Goal: Task Accomplishment & Management: Use online tool/utility

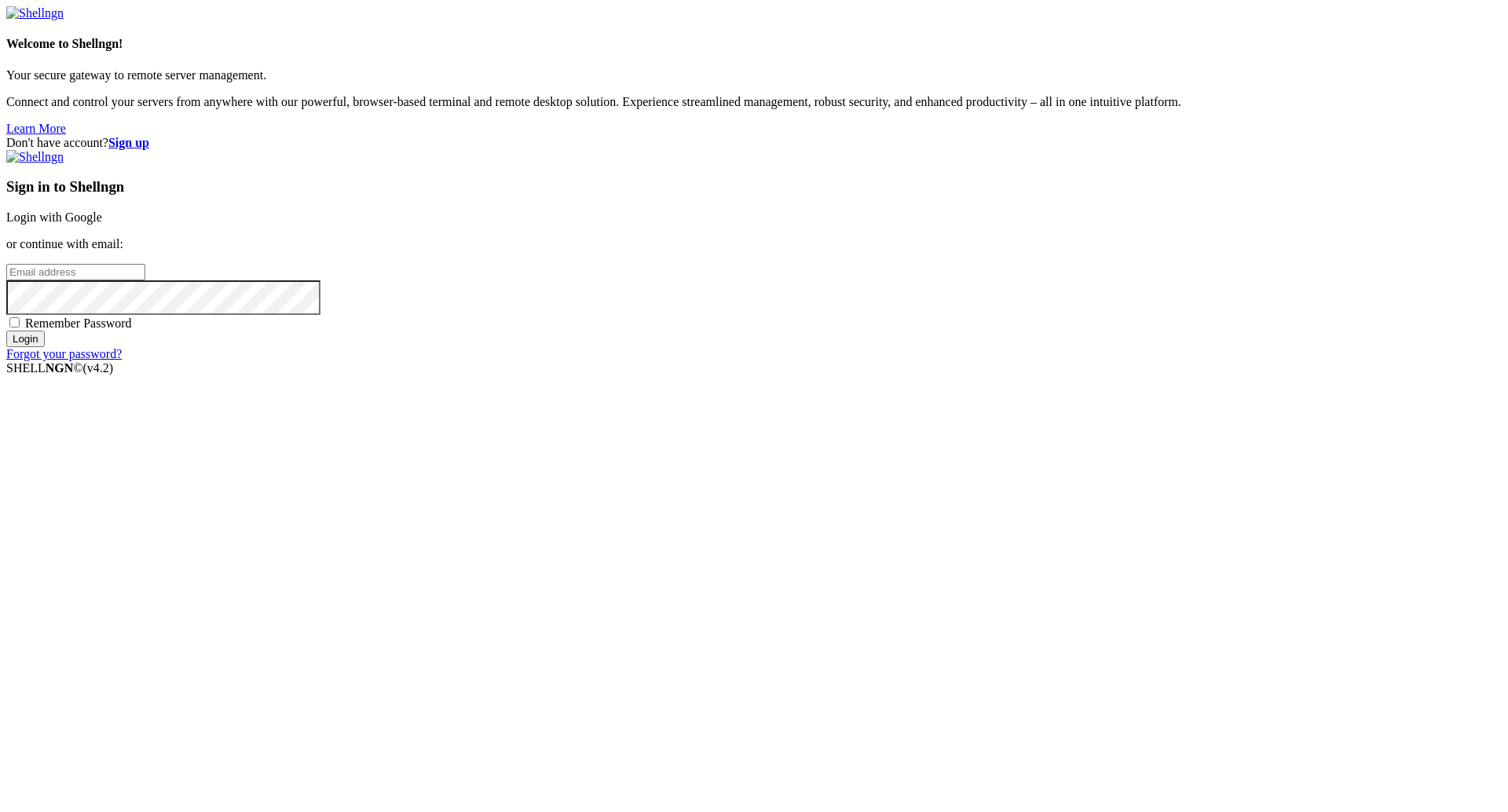
type input "[PERSON_NAME][EMAIL_ADDRESS][DOMAIN_NAME]"
click at [45, 347] on input "Login" at bounding box center [26, 338] width 38 height 16
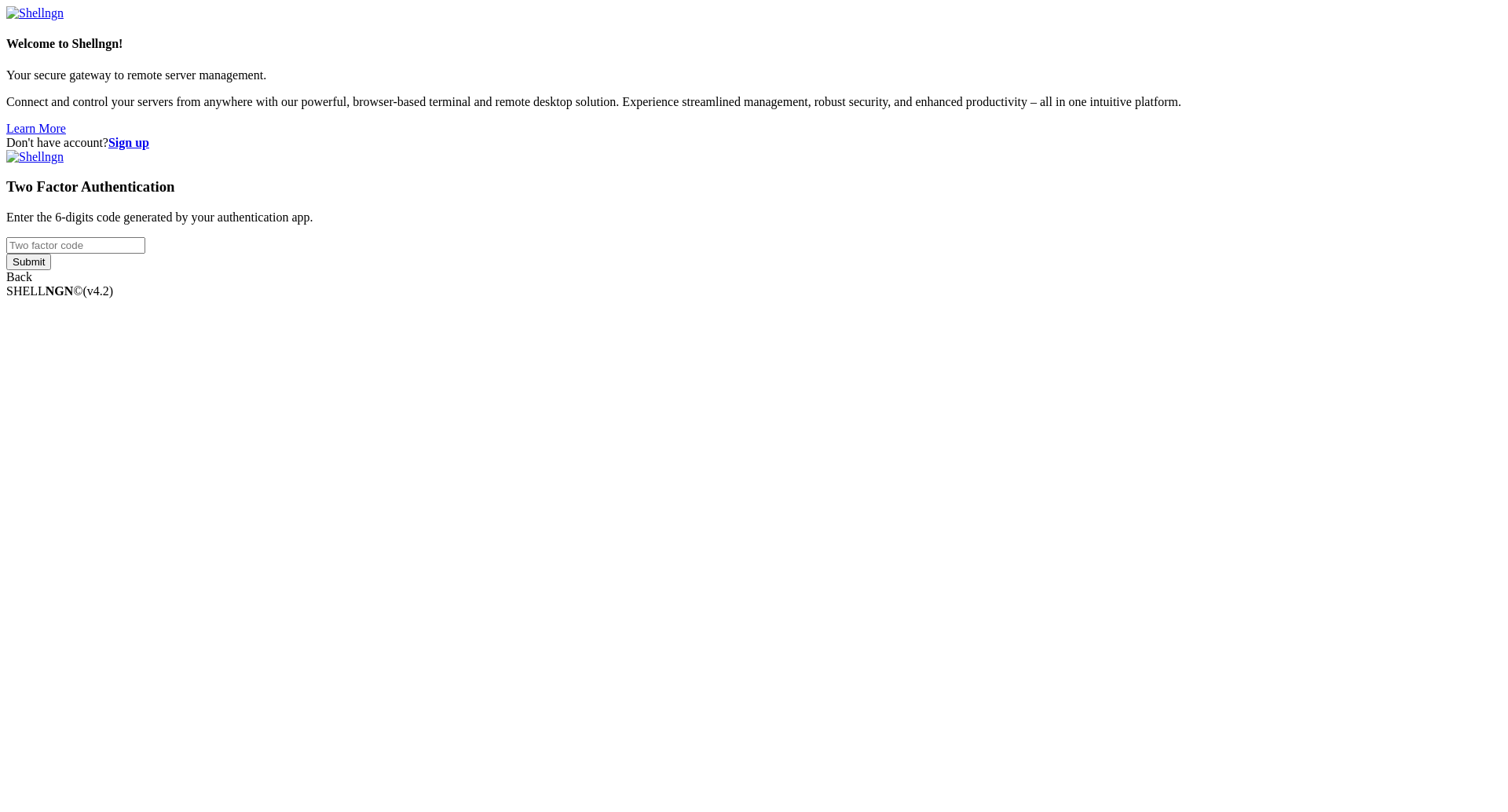
type input "066534"
click at [51, 270] on input "Submit" at bounding box center [29, 261] width 45 height 16
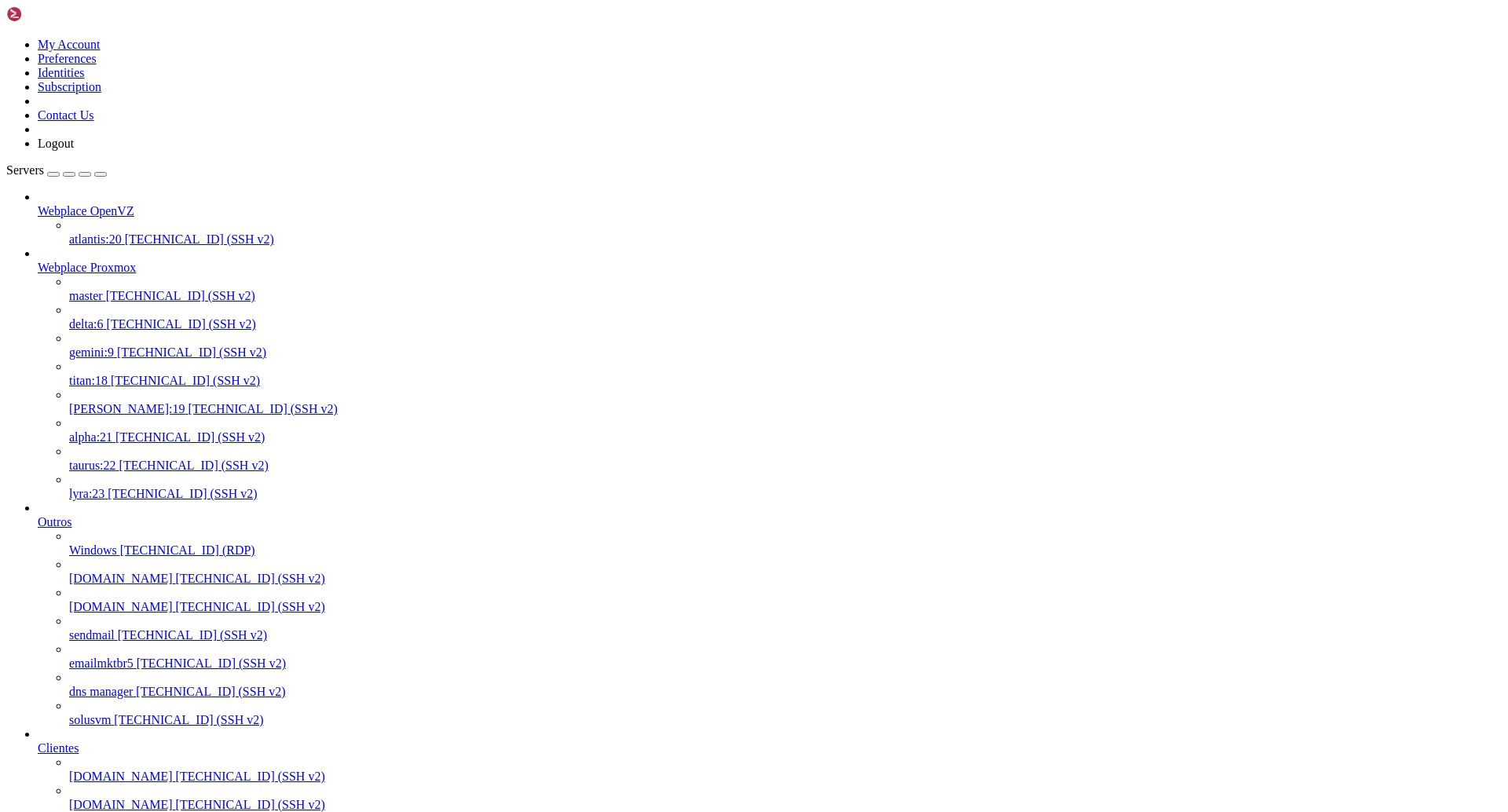
click at [115, 402] on span "[PERSON_NAME]:19" at bounding box center [128, 409] width 116 height 13
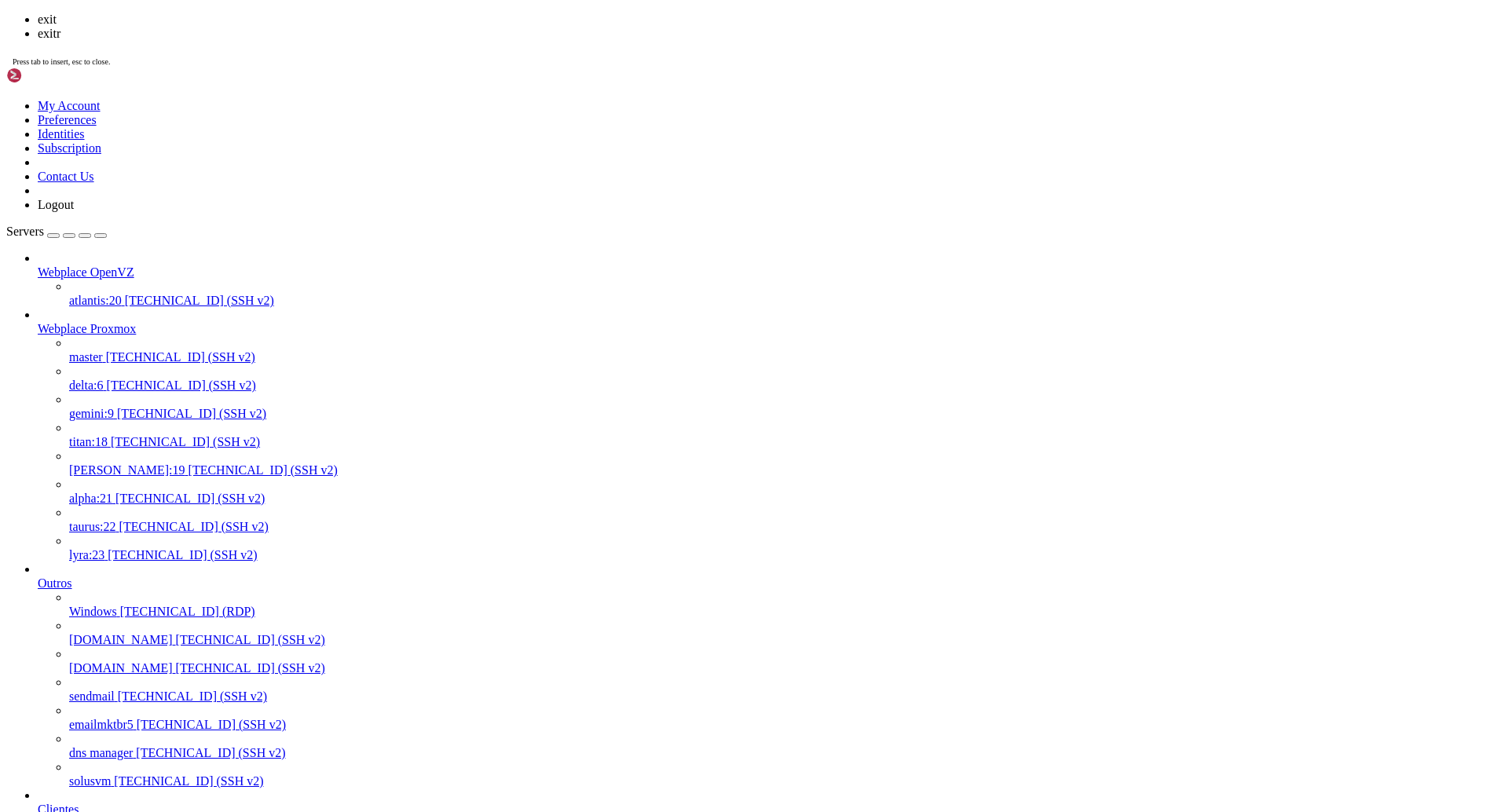
scroll to position [42, 0]
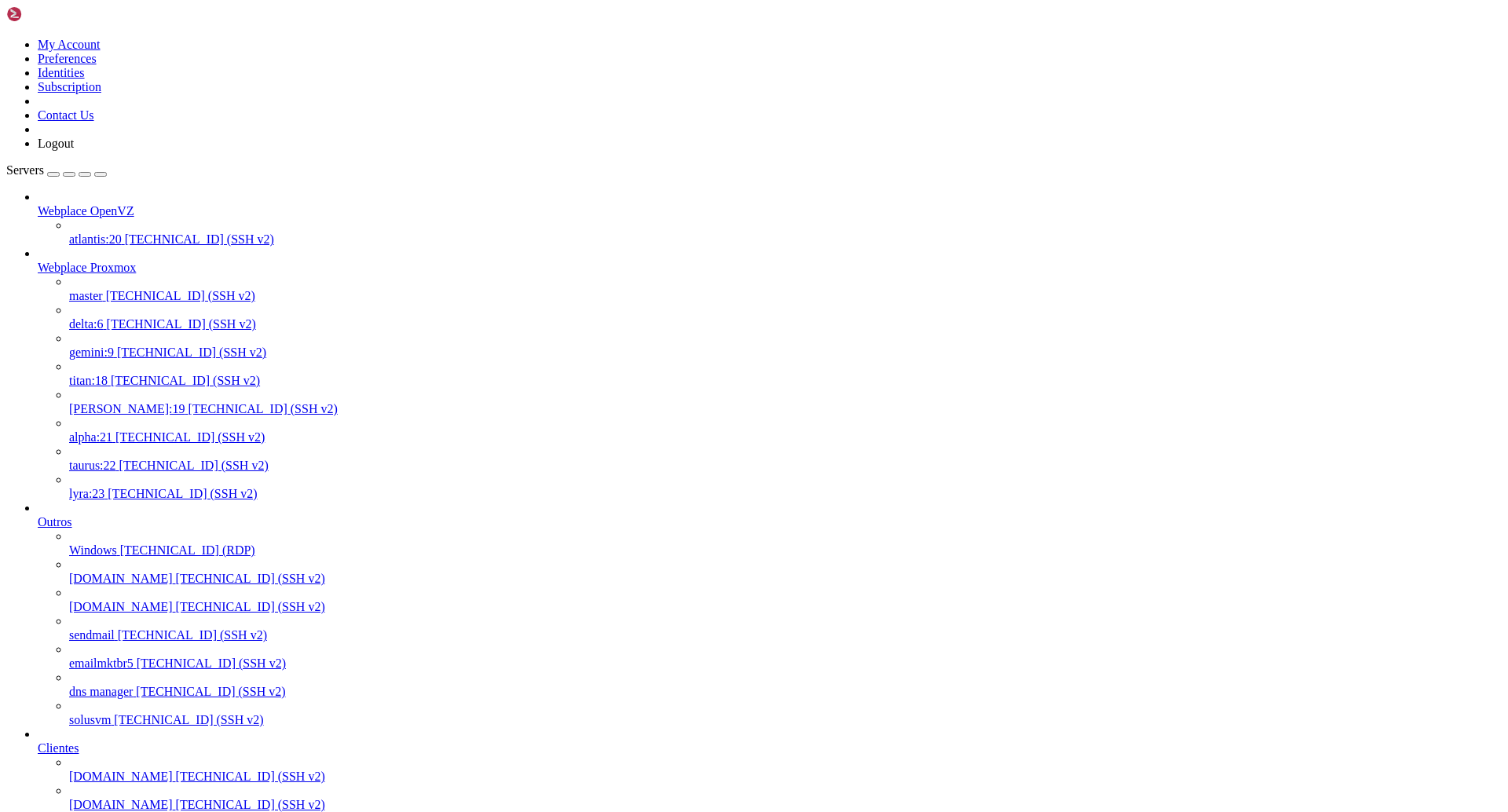
drag, startPoint x: 491, startPoint y: 2577, endPoint x: 283, endPoint y: 2573, distance: 208.0
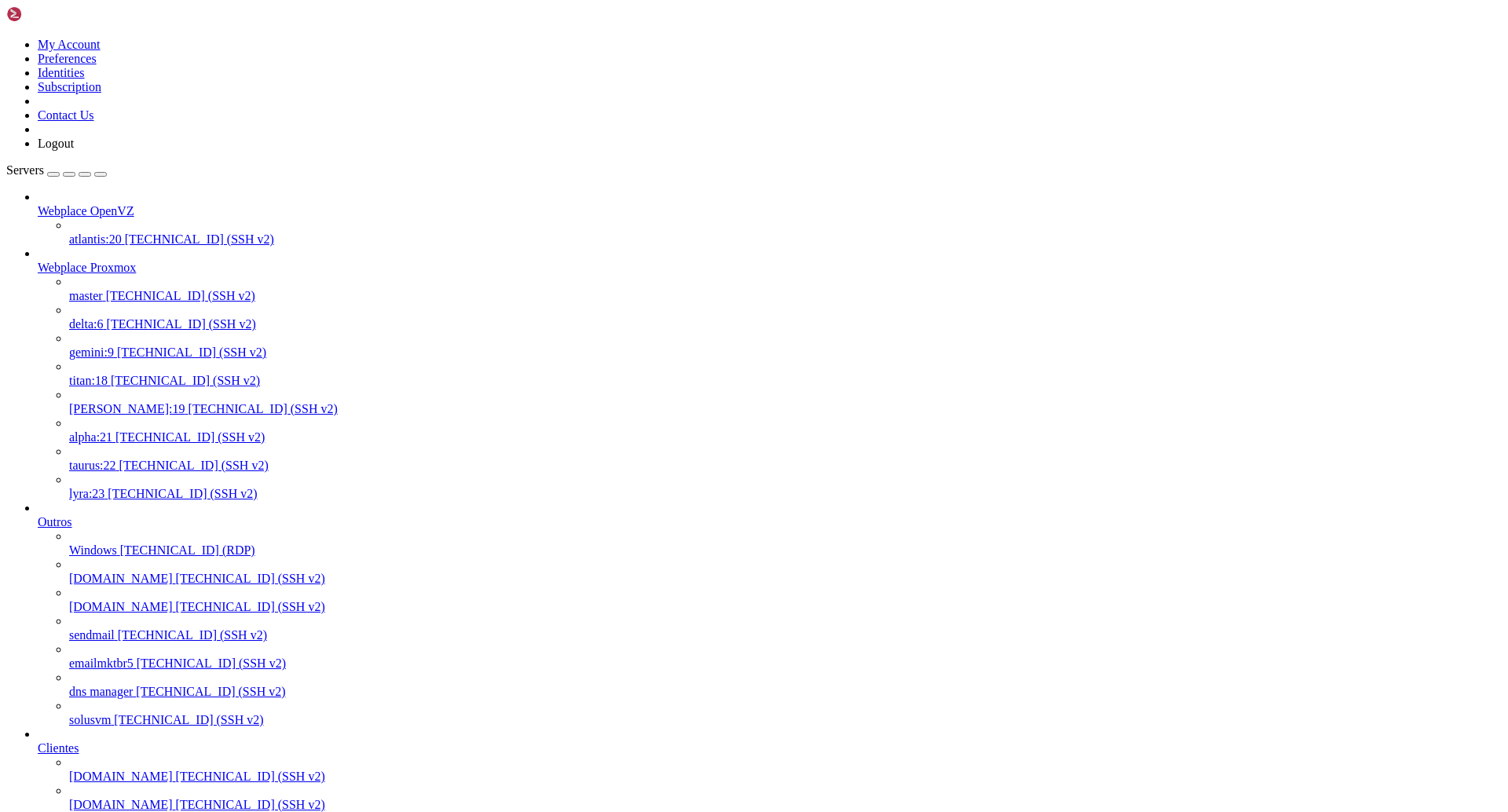
drag, startPoint x: 288, startPoint y: 2575, endPoint x: 473, endPoint y: 2576, distance: 185.0
drag, startPoint x: 461, startPoint y: 2574, endPoint x: 287, endPoint y: 2574, distance: 174.0
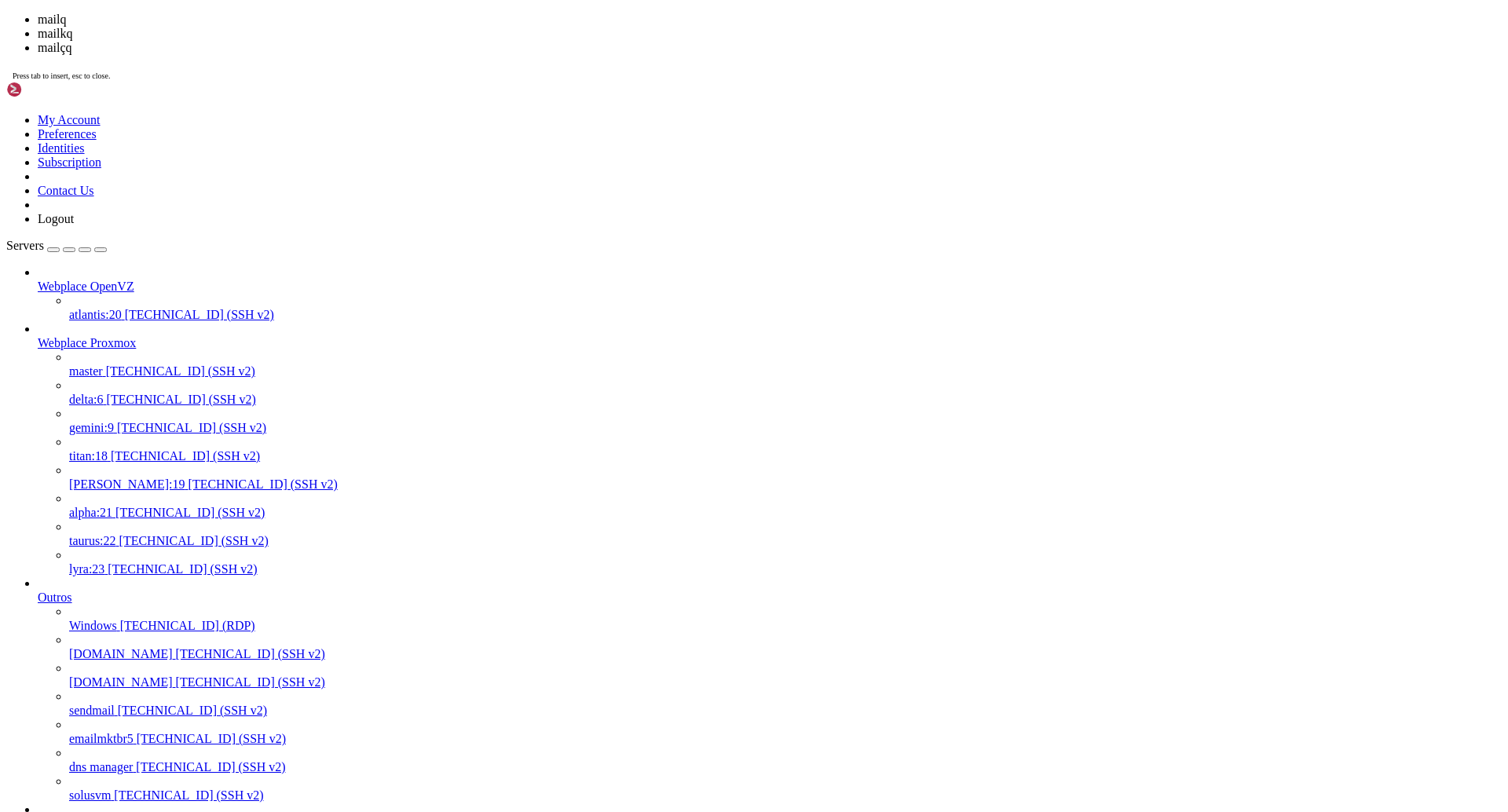
scroll to position [73318, 0]
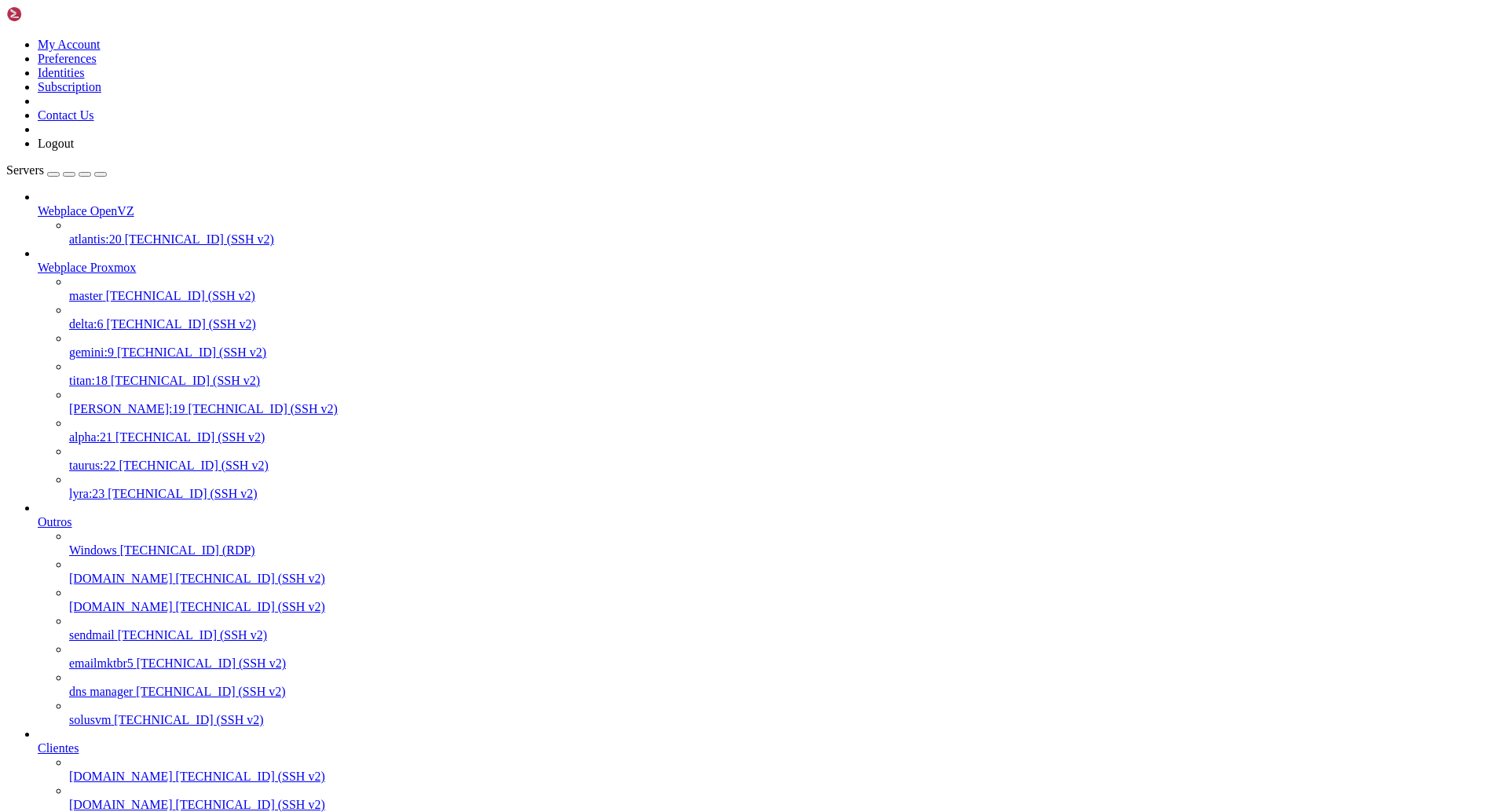
drag, startPoint x: 443, startPoint y: 2897, endPoint x: 768, endPoint y: 3044, distance: 356.7
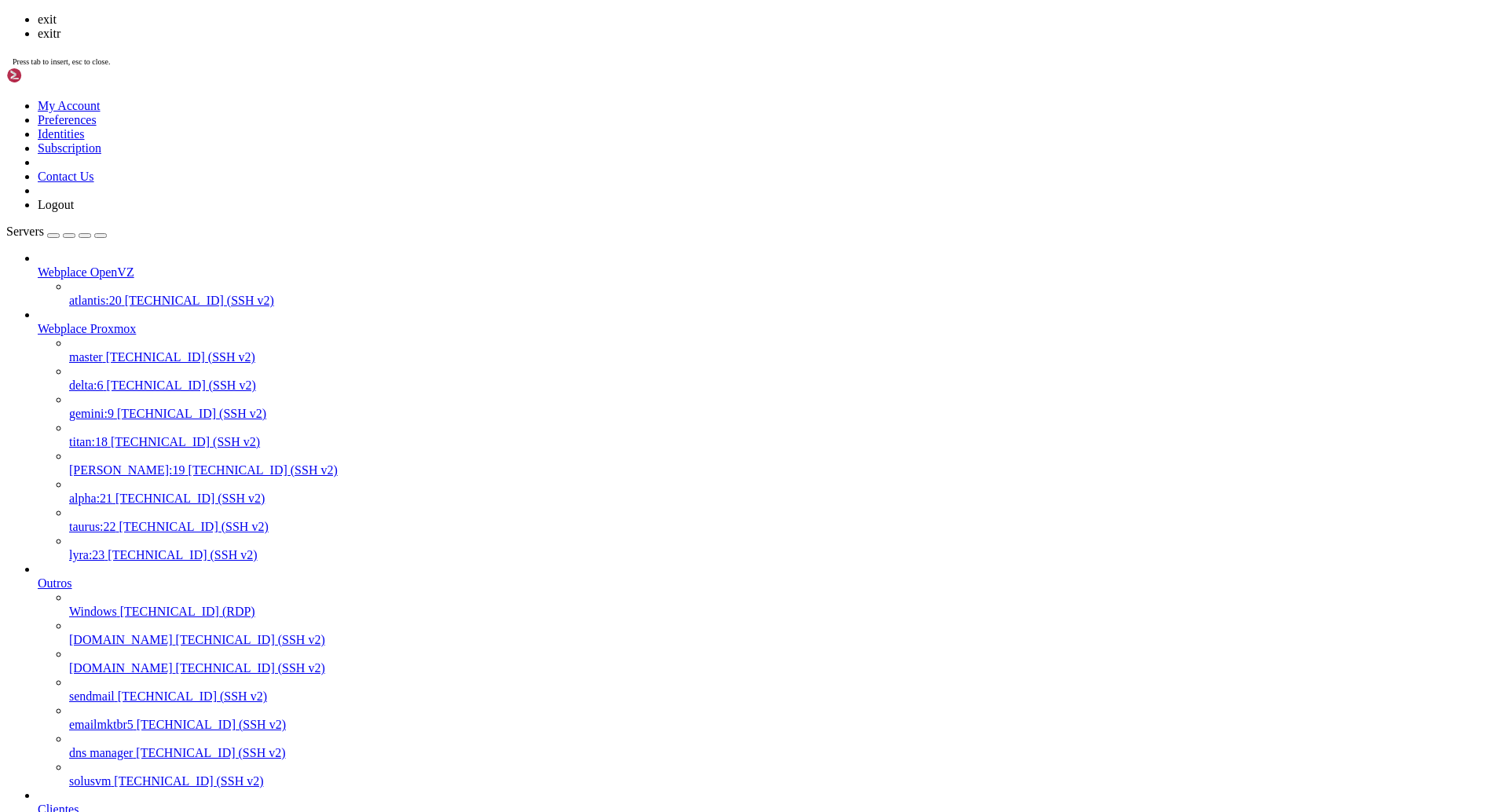
scroll to position [89700, 0]
